Goal: Participate in discussion: Participate in discussion

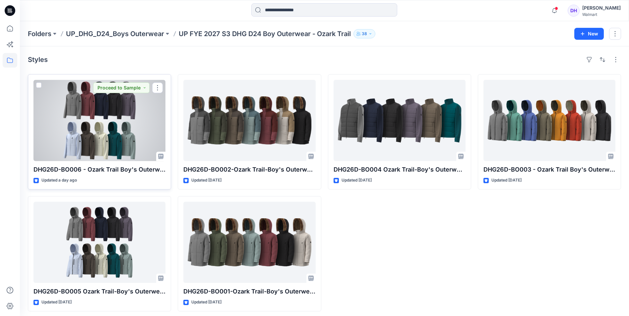
click at [114, 133] on div at bounding box center [99, 120] width 132 height 81
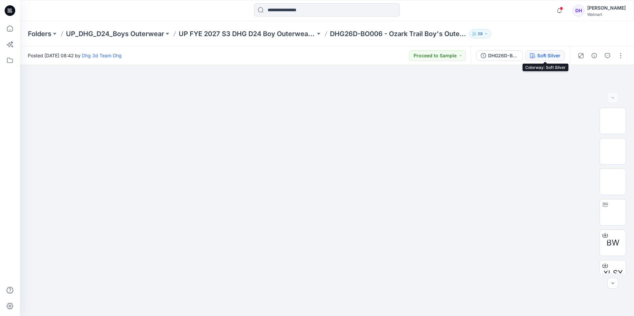
click at [541, 55] on div "Soft Silver" at bounding box center [548, 55] width 23 height 7
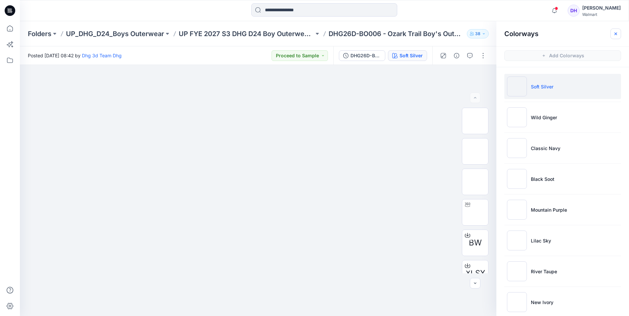
click at [618, 33] on button "button" at bounding box center [615, 34] width 11 height 11
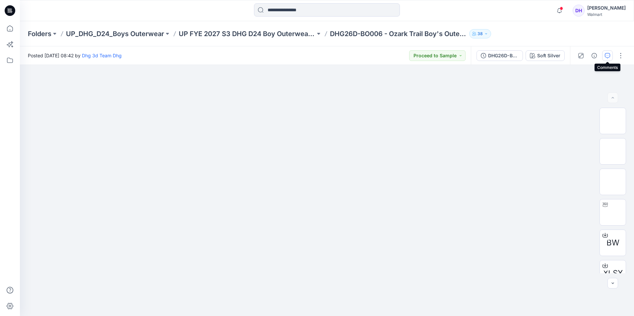
click at [611, 58] on button "button" at bounding box center [607, 55] width 11 height 11
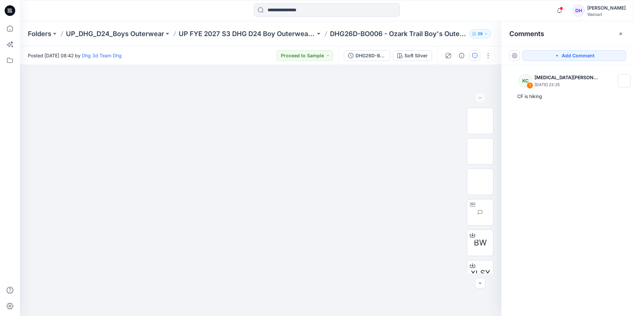
drag, startPoint x: 621, startPoint y: 31, endPoint x: 476, endPoint y: 0, distance: 147.7
click at [621, 31] on icon "button" at bounding box center [620, 33] width 5 height 5
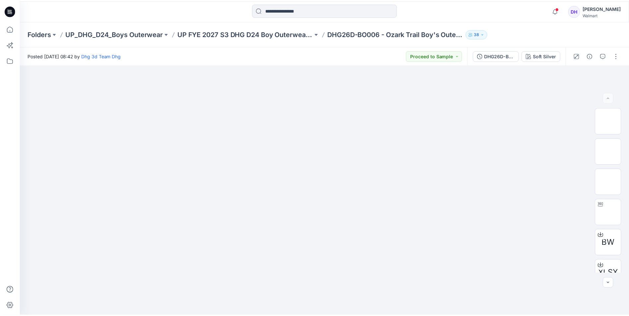
scroll to position [3, 0]
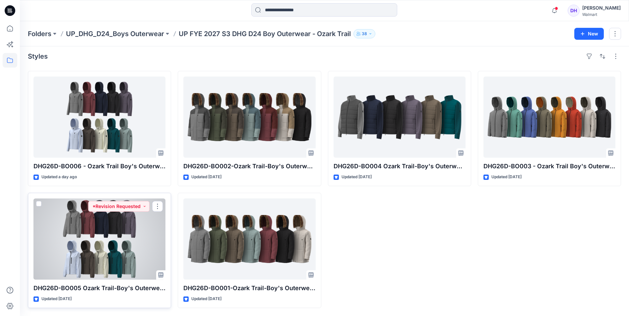
click at [108, 221] on div at bounding box center [99, 239] width 132 height 81
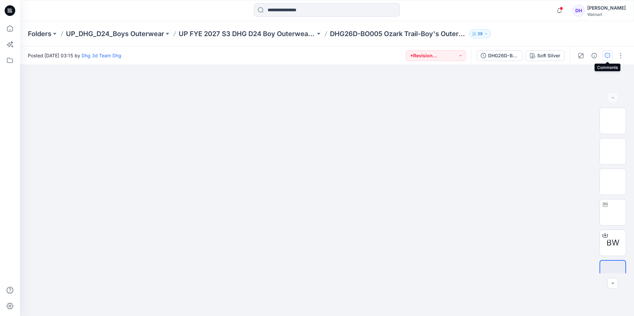
click at [611, 58] on button "button" at bounding box center [607, 55] width 11 height 11
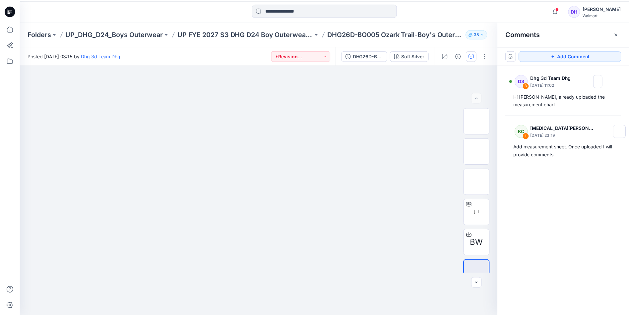
scroll to position [3, 0]
